Goal: Use online tool/utility: Utilize a website feature to perform a specific function

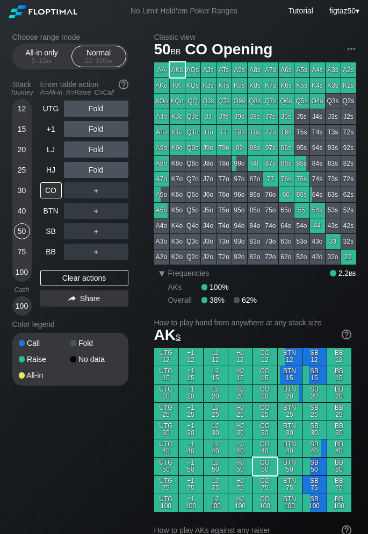
scroll to position [5, 0]
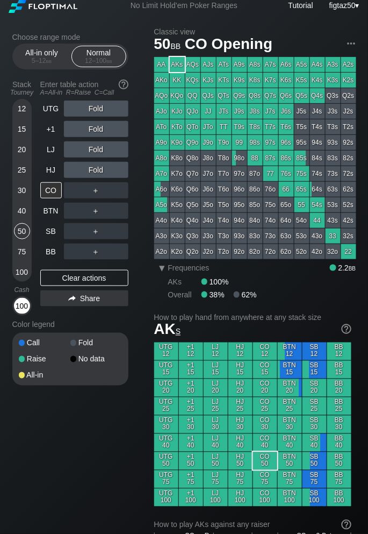
click at [26, 304] on div "100" at bounding box center [22, 306] width 16 height 16
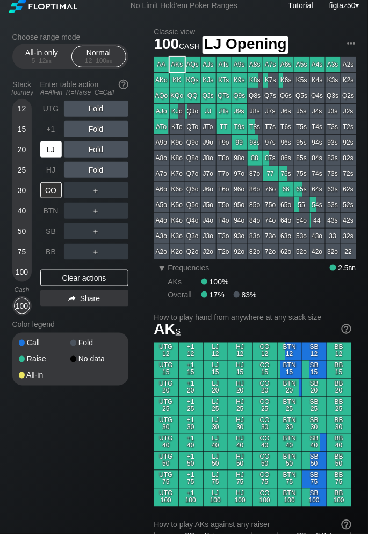
click at [47, 150] on div "LJ" at bounding box center [50, 149] width 21 height 16
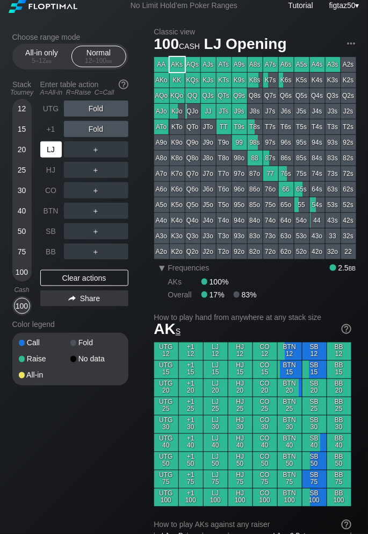
click at [47, 150] on div "LJ" at bounding box center [50, 149] width 21 height 16
click at [49, 149] on div "LJ" at bounding box center [50, 149] width 21 height 16
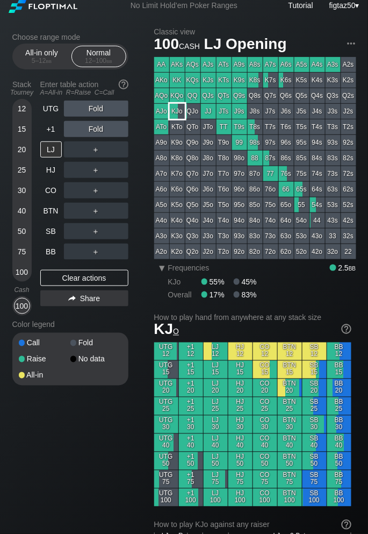
click at [174, 109] on div "KJo" at bounding box center [177, 111] width 15 height 15
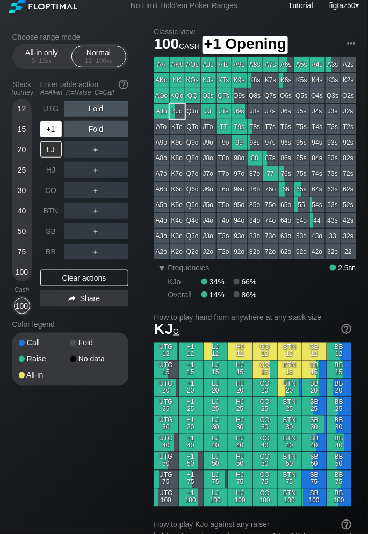
click at [51, 124] on div "+1" at bounding box center [50, 129] width 21 height 16
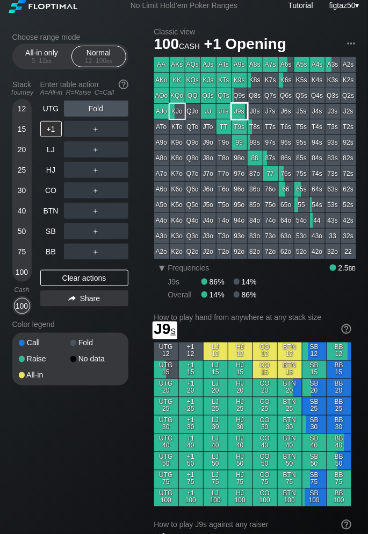
drag, startPoint x: 236, startPoint y: 108, endPoint x: 236, endPoint y: 128, distance: 19.9
click at [236, 108] on div "J9s" at bounding box center [239, 111] width 15 height 15
click at [52, 110] on div "UTG" at bounding box center [50, 108] width 21 height 16
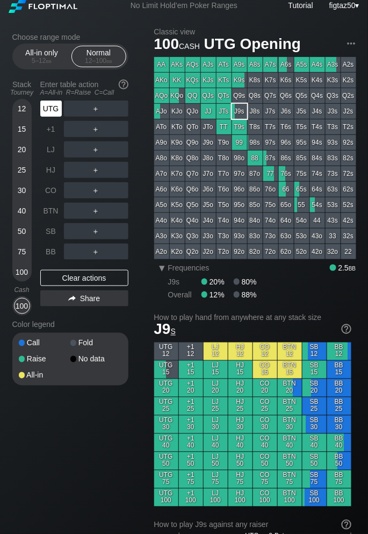
click at [52, 110] on div "UTG" at bounding box center [50, 108] width 21 height 16
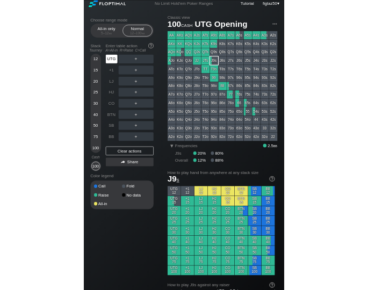
scroll to position [15, 0]
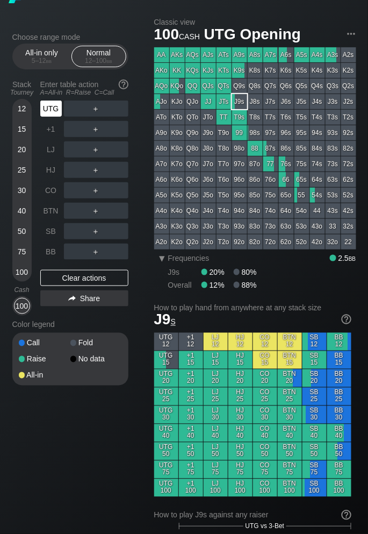
click at [52, 110] on div "UTG" at bounding box center [50, 108] width 21 height 16
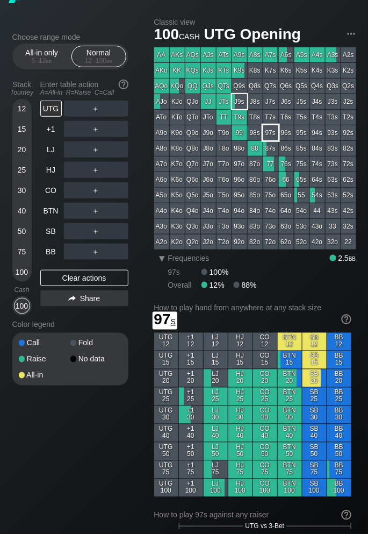
click at [265, 134] on div "97s" at bounding box center [270, 132] width 15 height 15
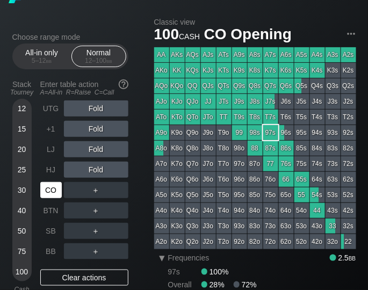
drag, startPoint x: 55, startPoint y: 190, endPoint x: 63, endPoint y: 193, distance: 9.0
click at [54, 190] on div "CO" at bounding box center [50, 190] width 21 height 16
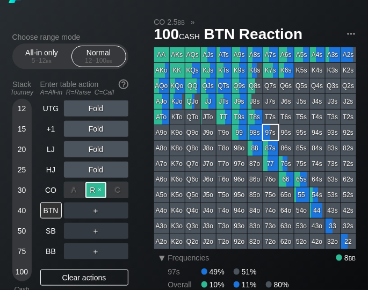
click at [97, 192] on div "R ✕" at bounding box center [95, 190] width 21 height 16
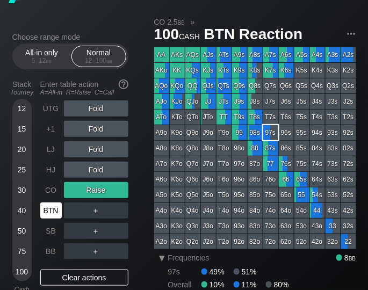
click at [52, 214] on div "BTN" at bounding box center [50, 211] width 21 height 16
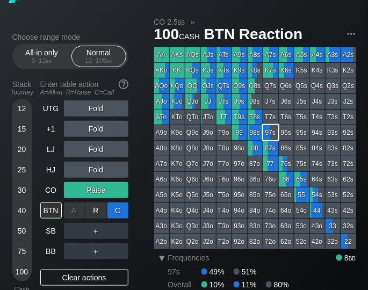
click at [118, 212] on div "C ✕" at bounding box center [117, 211] width 21 height 16
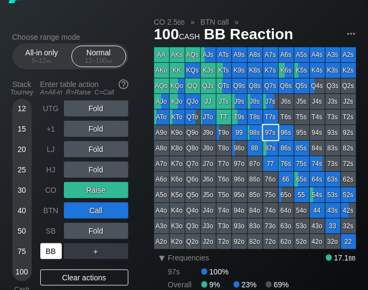
click at [53, 247] on div "BB" at bounding box center [50, 251] width 21 height 16
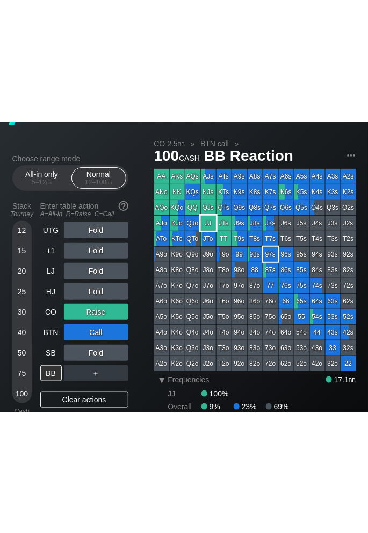
scroll to position [18, 0]
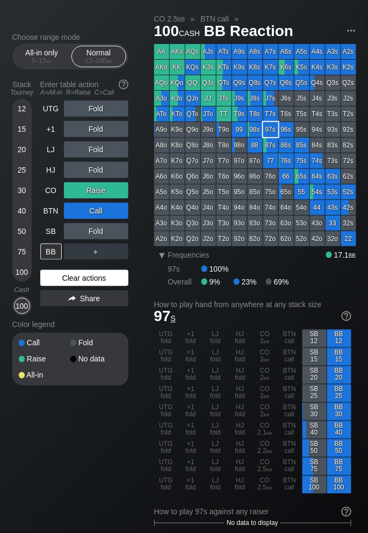
click at [96, 276] on div "Clear actions" at bounding box center [84, 278] width 88 height 16
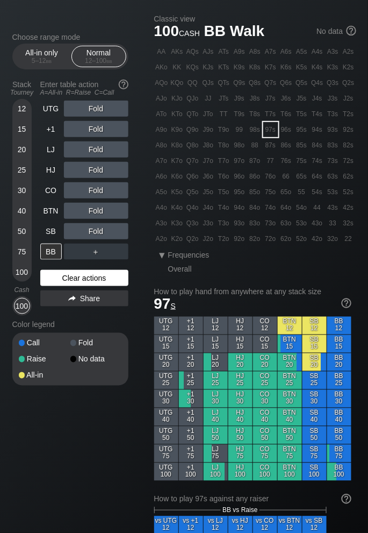
click at [96, 276] on div "Clear actions" at bounding box center [84, 278] width 88 height 16
click at [55, 189] on div "CO" at bounding box center [50, 190] width 21 height 16
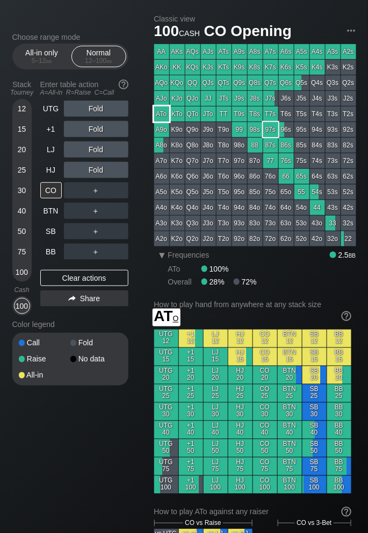
click at [166, 111] on div "ATo" at bounding box center [161, 113] width 15 height 15
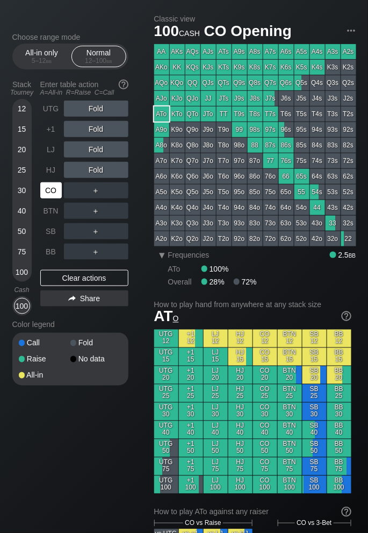
click at [51, 196] on div "CO" at bounding box center [50, 190] width 21 height 16
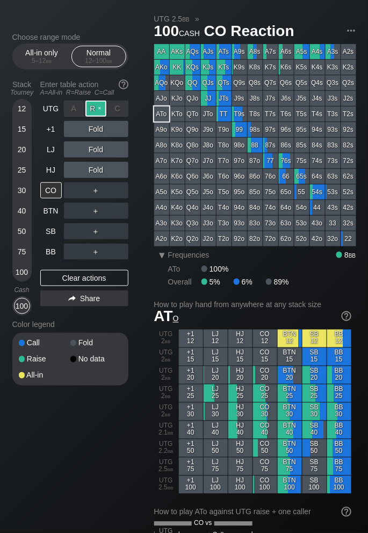
click at [95, 109] on div "R ✕" at bounding box center [95, 108] width 21 height 16
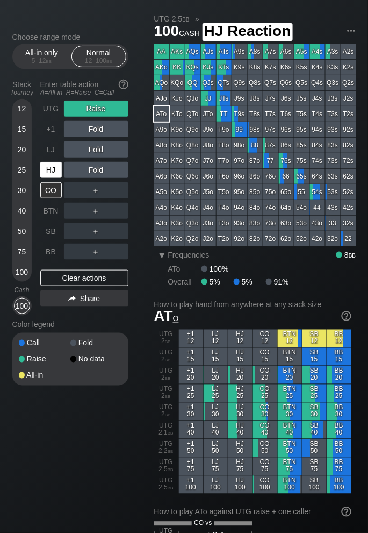
click at [53, 170] on div "HJ" at bounding box center [50, 170] width 21 height 16
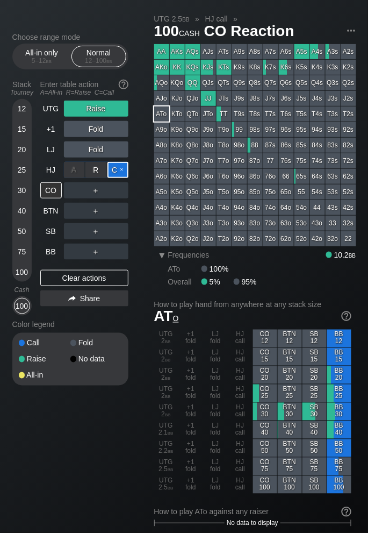
click at [118, 169] on div "C ✕" at bounding box center [117, 170] width 21 height 16
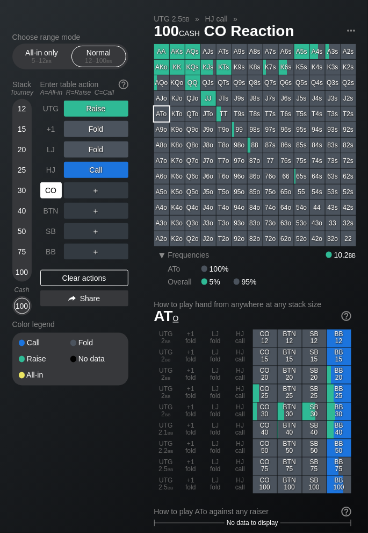
click at [50, 188] on div "CO" at bounding box center [50, 190] width 21 height 16
click at [119, 191] on div "C ✕" at bounding box center [117, 190] width 21 height 16
click at [53, 188] on div "CO" at bounding box center [50, 190] width 21 height 16
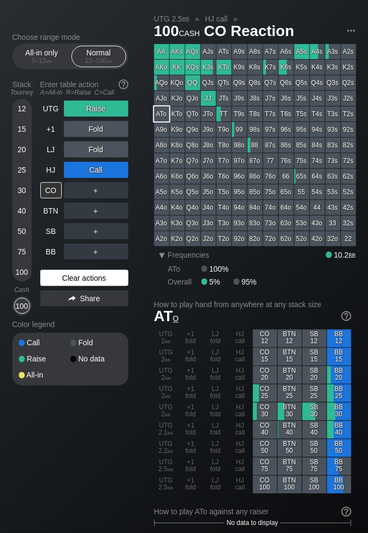
click at [106, 280] on div "Clear actions" at bounding box center [84, 278] width 88 height 16
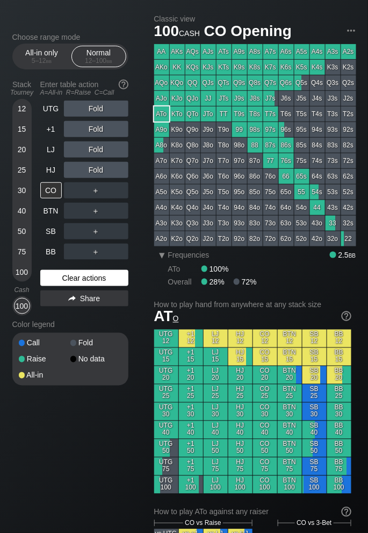
click at [106, 279] on div "Clear actions" at bounding box center [84, 278] width 88 height 16
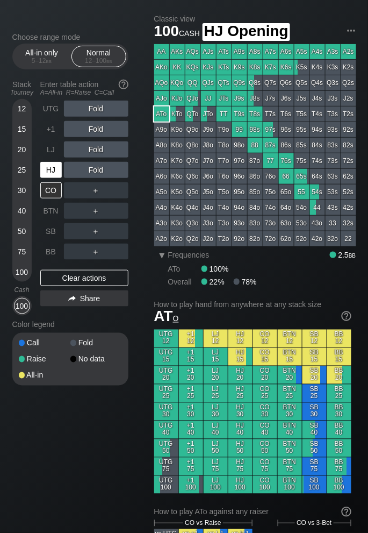
click at [53, 169] on div "HJ" at bounding box center [50, 170] width 21 height 16
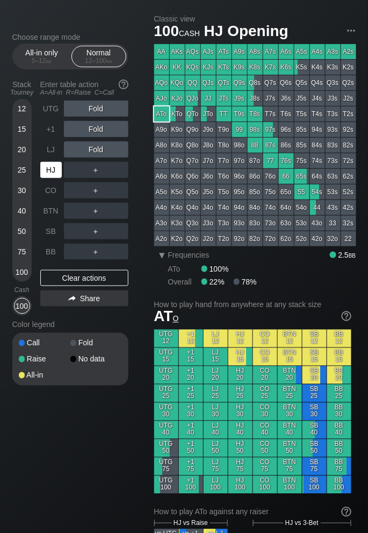
click at [53, 169] on div "HJ" at bounding box center [50, 170] width 21 height 16
click at [94, 169] on div "R ✕" at bounding box center [95, 170] width 21 height 16
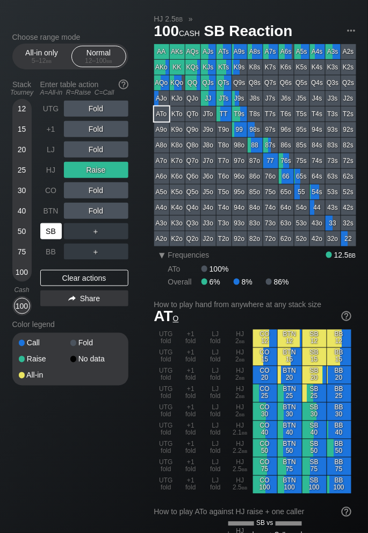
click at [50, 226] on div "SB" at bounding box center [50, 231] width 21 height 16
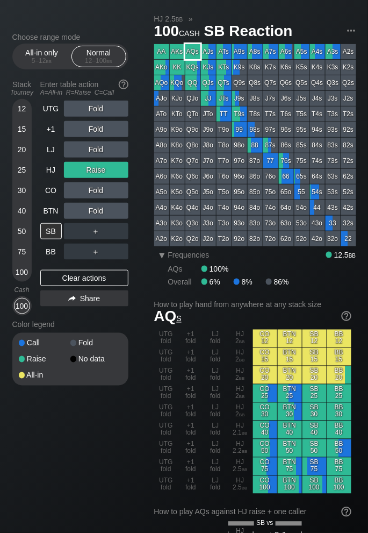
click at [193, 52] on div "AQs" at bounding box center [192, 51] width 15 height 15
click at [84, 282] on div "Clear actions" at bounding box center [84, 278] width 88 height 16
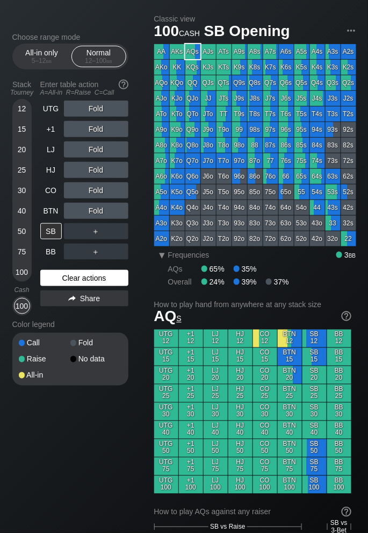
click at [84, 282] on div "Clear actions" at bounding box center [84, 278] width 88 height 16
click at [51, 232] on div "SB" at bounding box center [50, 231] width 21 height 16
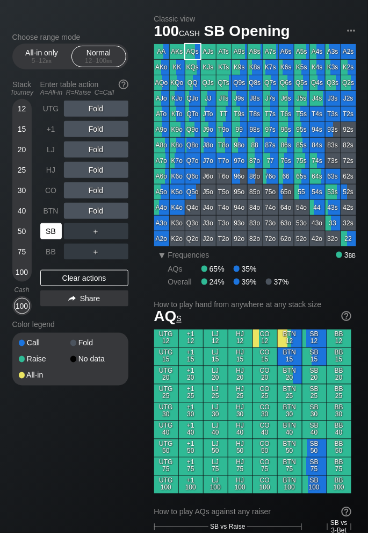
click at [51, 232] on div "SB" at bounding box center [50, 231] width 21 height 16
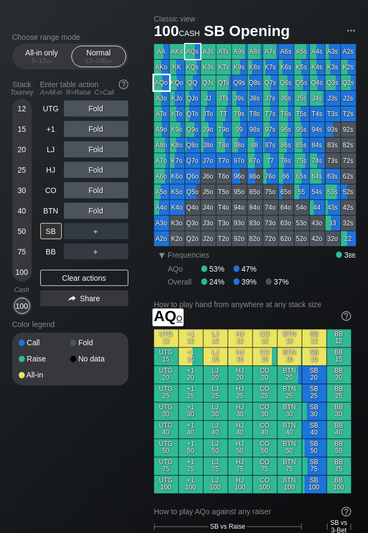
click at [161, 83] on div "AQo" at bounding box center [161, 82] width 15 height 15
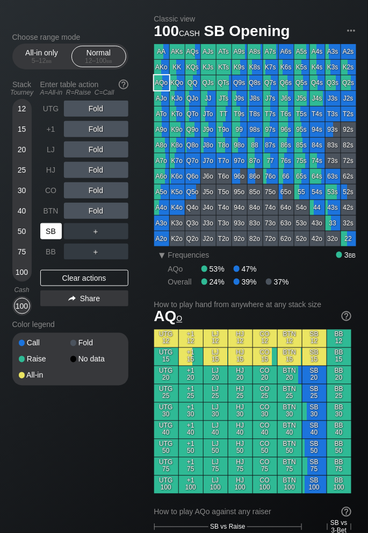
click at [55, 234] on div "SB" at bounding box center [50, 231] width 21 height 16
click at [51, 214] on div "BTN" at bounding box center [50, 211] width 21 height 16
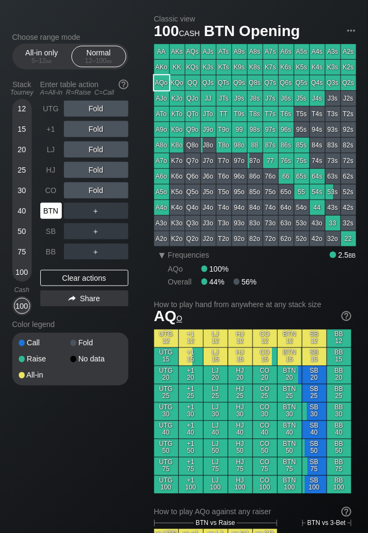
click at [51, 214] on div "BTN" at bounding box center [50, 211] width 21 height 16
